Goal: Task Accomplishment & Management: Complete application form

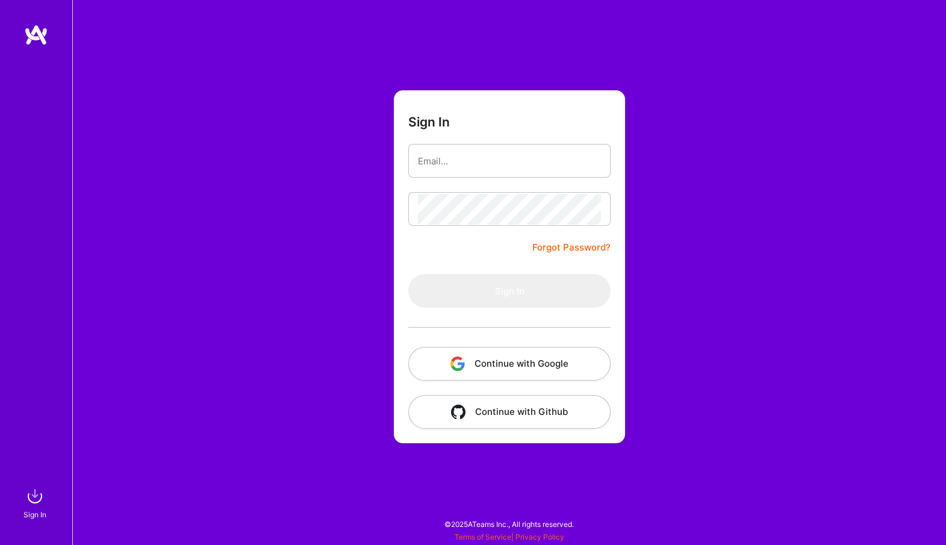
click at [505, 366] on button "Continue with Google" at bounding box center [509, 364] width 202 height 34
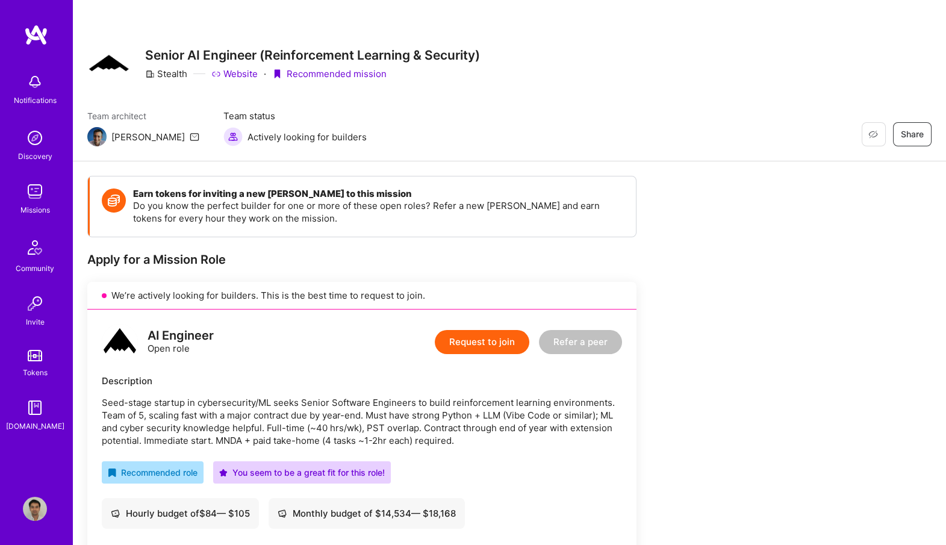
click at [34, 195] on img at bounding box center [35, 191] width 24 height 24
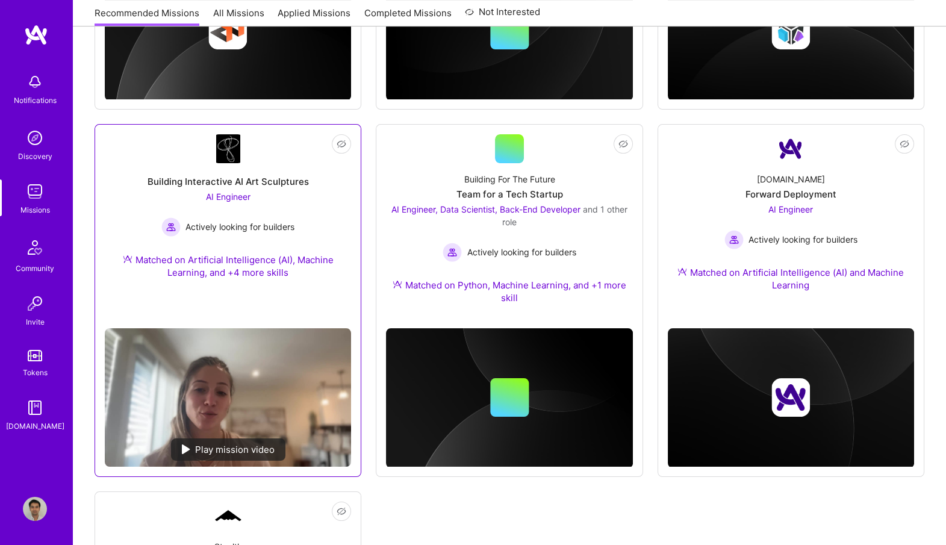
scroll to position [777, 0]
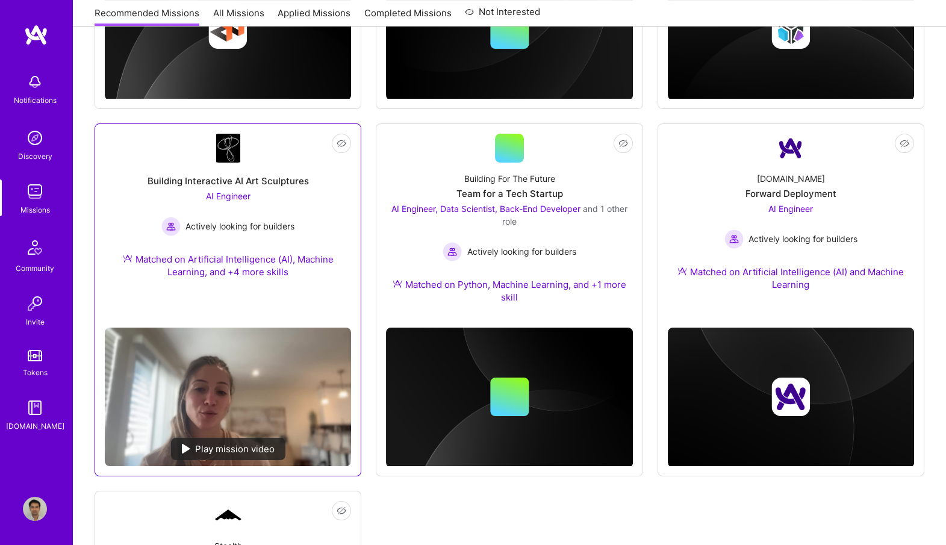
click at [228, 192] on span "AI Engineer" at bounding box center [228, 196] width 45 height 10
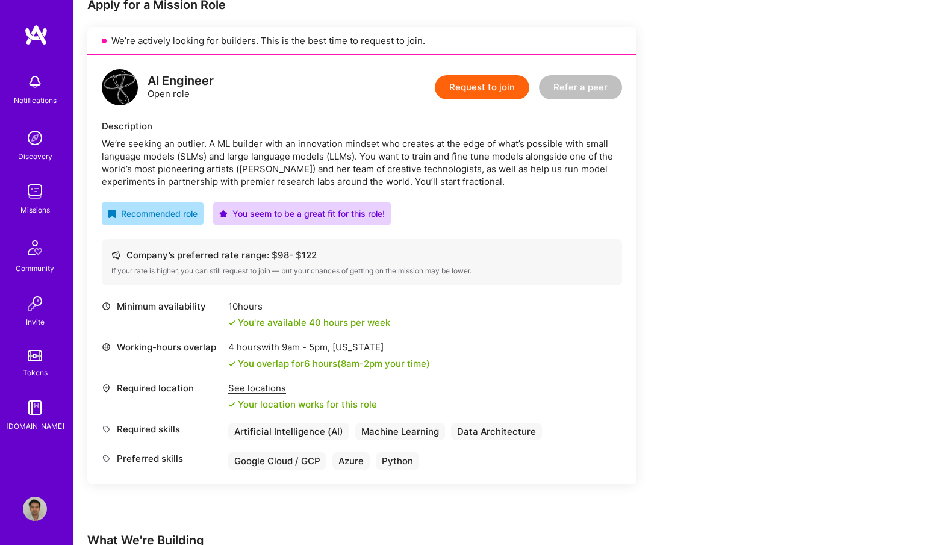
scroll to position [253, 0]
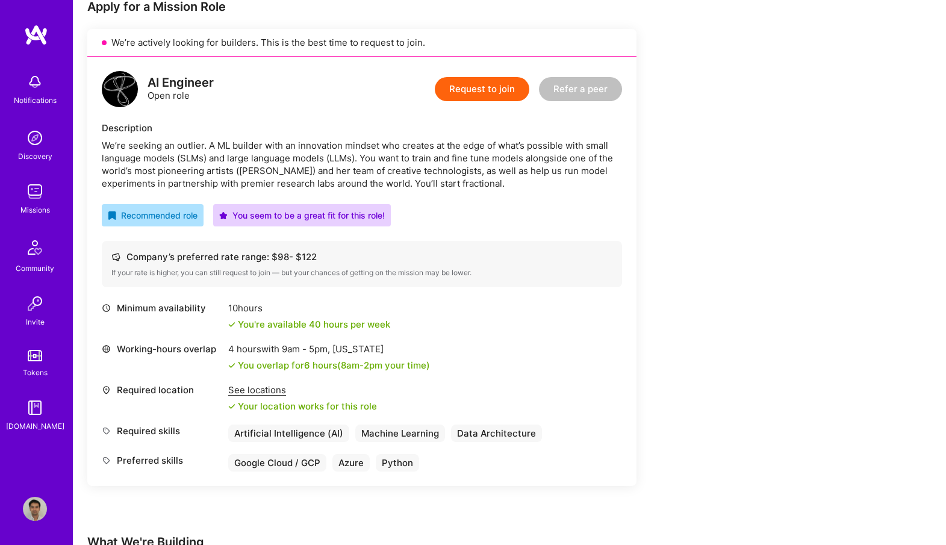
click at [497, 80] on button "Request to join" at bounding box center [482, 89] width 95 height 24
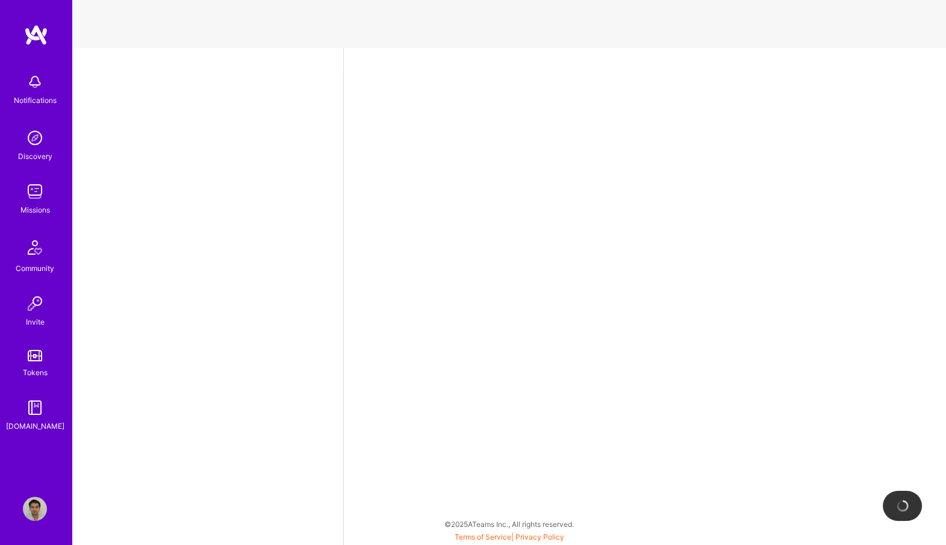
select select "US"
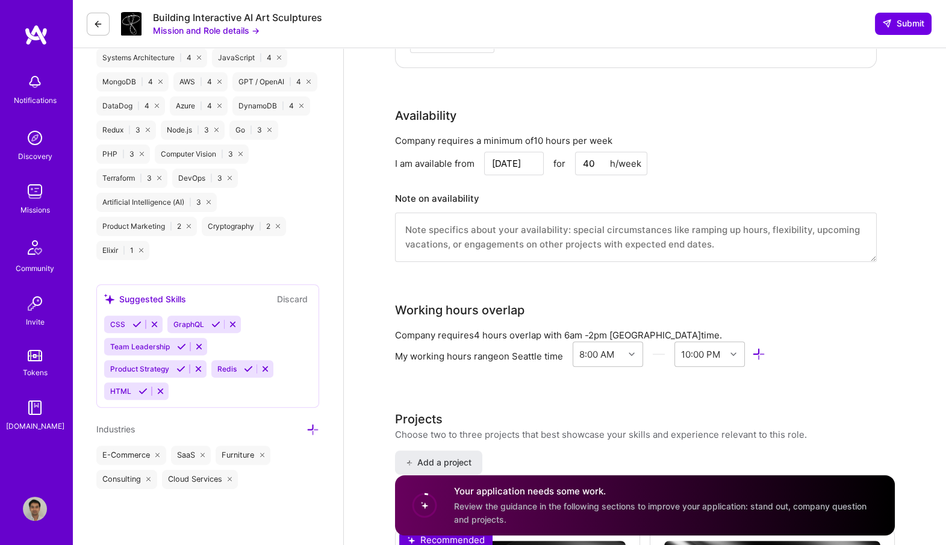
scroll to position [1241, 0]
